Goal: Task Accomplishment & Management: Manage account settings

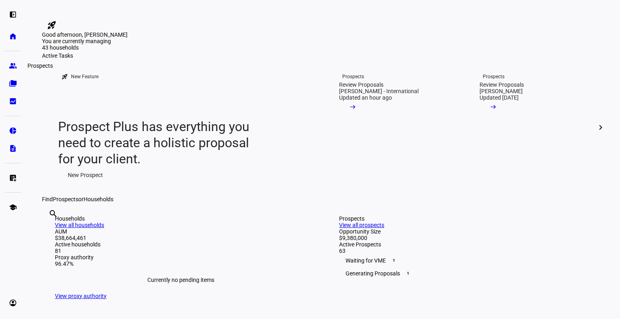
click at [12, 66] on eth-mat-symbol "group" at bounding box center [13, 66] width 8 height 8
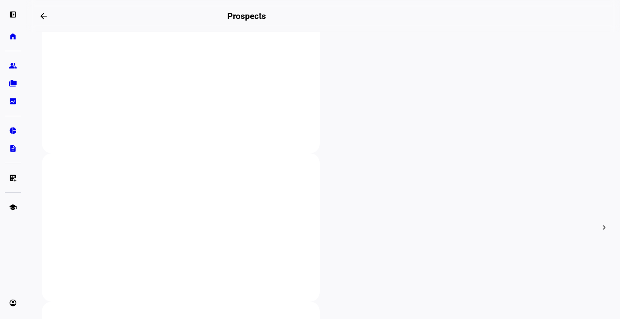
scroll to position [200, 0]
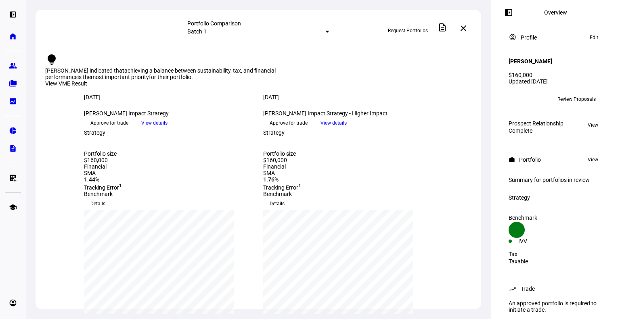
click at [414, 27] on span "Request Portfolios" at bounding box center [408, 30] width 40 height 13
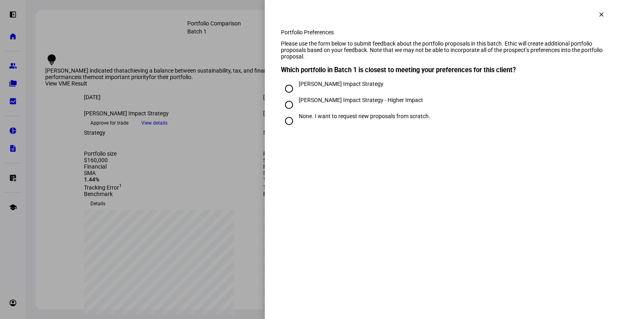
click at [365, 87] on div "[PERSON_NAME] Impact Strategy" at bounding box center [340, 84] width 85 height 6
click at [297, 97] on input "[PERSON_NAME] Impact Strategy" at bounding box center [289, 89] width 16 height 16
radio input "true"
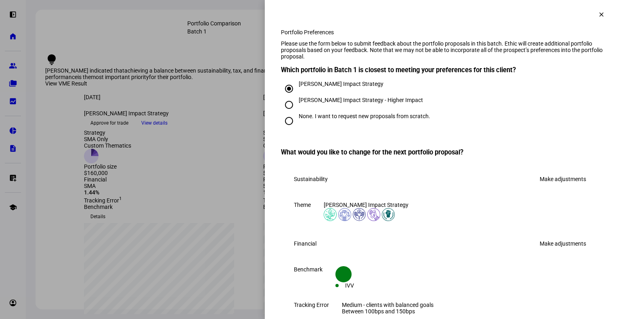
scroll to position [113, 0]
